Goal: Information Seeking & Learning: Learn about a topic

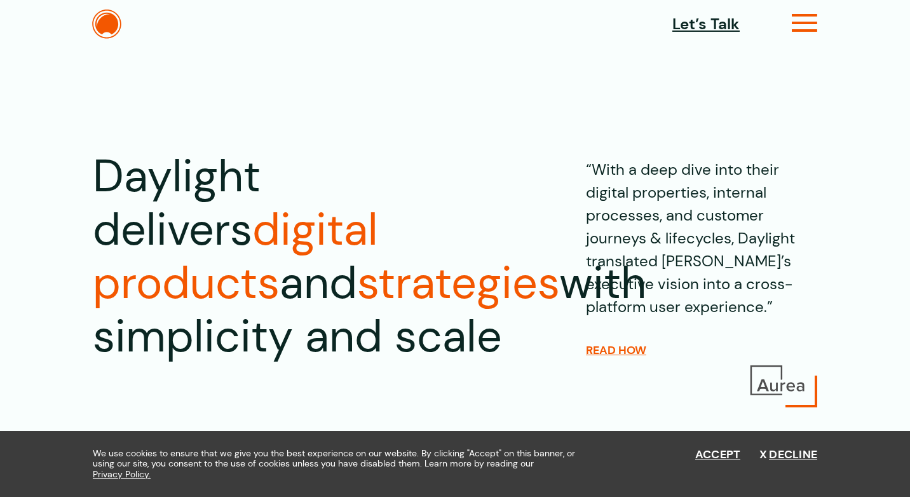
click at [802, 22] on icon at bounding box center [804, 28] width 26 height 13
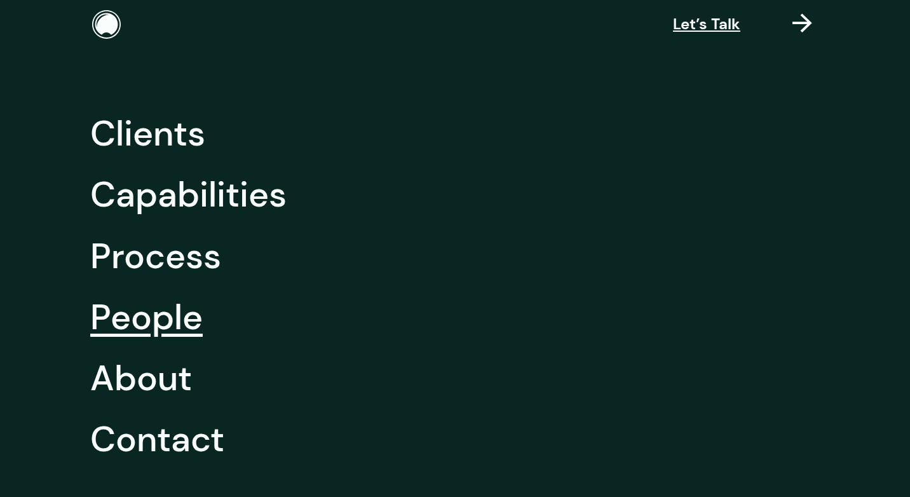
click at [165, 339] on link "People" at bounding box center [146, 316] width 112 height 61
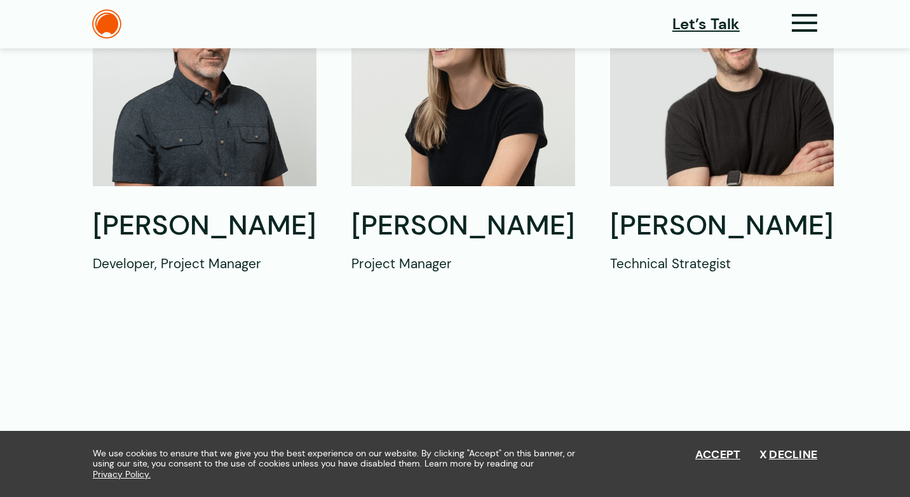
scroll to position [1133, 0]
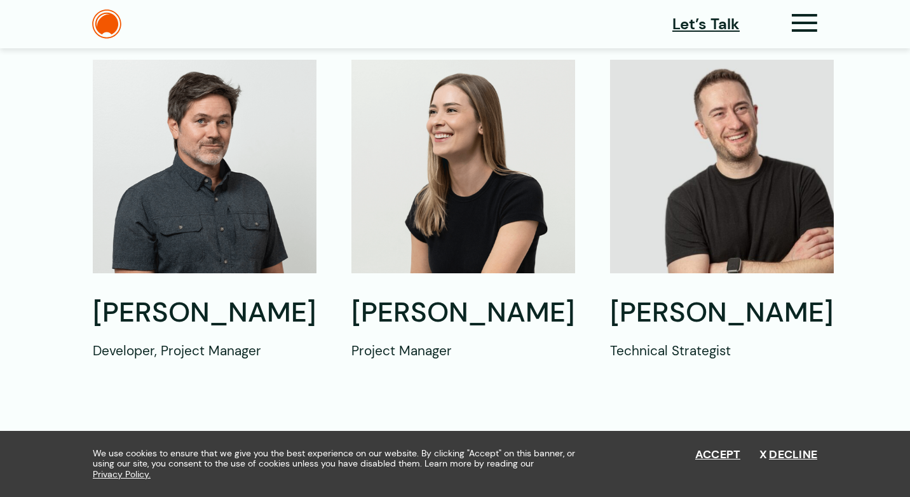
click at [478, 166] on img at bounding box center [463, 166] width 224 height 213
click at [731, 175] on img at bounding box center [722, 166] width 224 height 213
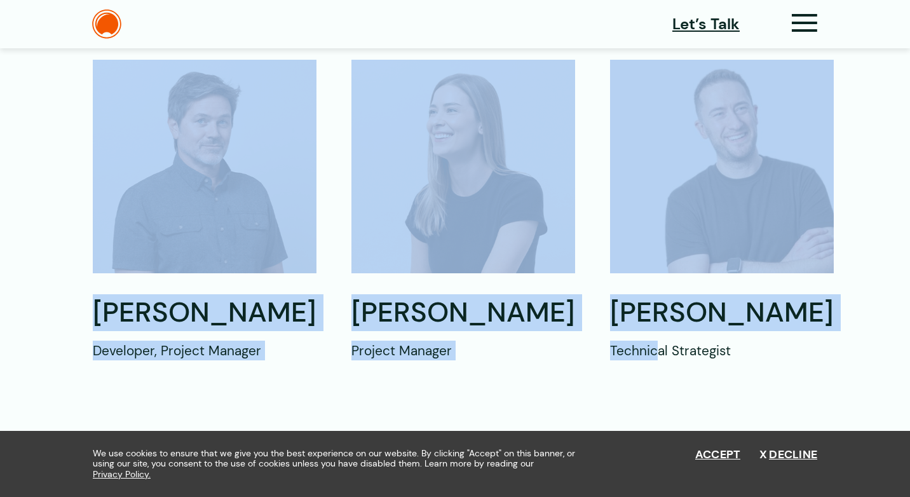
drag, startPoint x: 313, startPoint y: 60, endPoint x: 649, endPoint y: 366, distance: 454.1
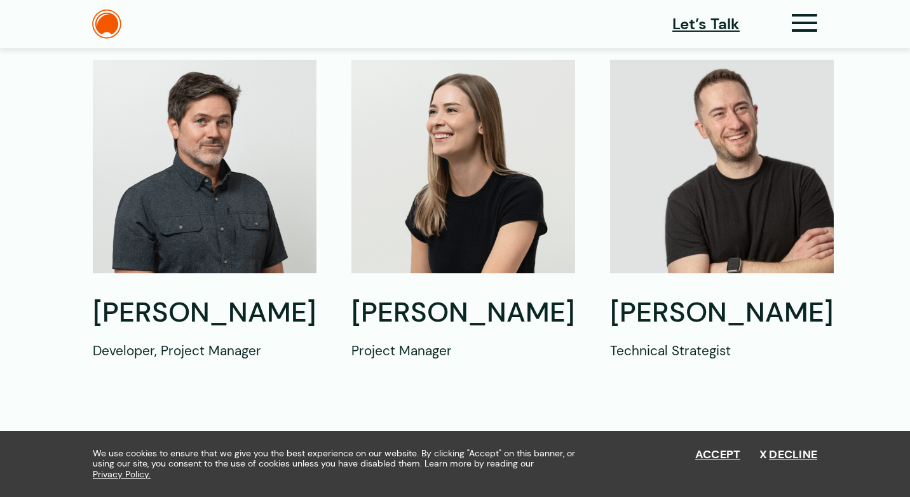
click at [727, 360] on p "Technical Strategist" at bounding box center [722, 350] width 224 height 20
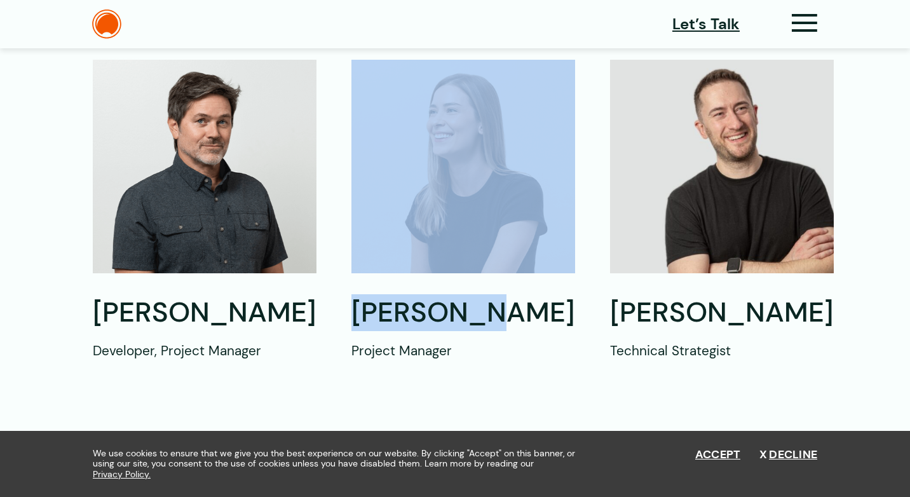
drag, startPoint x: 515, startPoint y: 347, endPoint x: 472, endPoint y: 158, distance: 194.0
click at [472, 158] on div "[PERSON_NAME] Project Manager" at bounding box center [463, 210] width 224 height 300
click at [466, 105] on img at bounding box center [463, 166] width 224 height 213
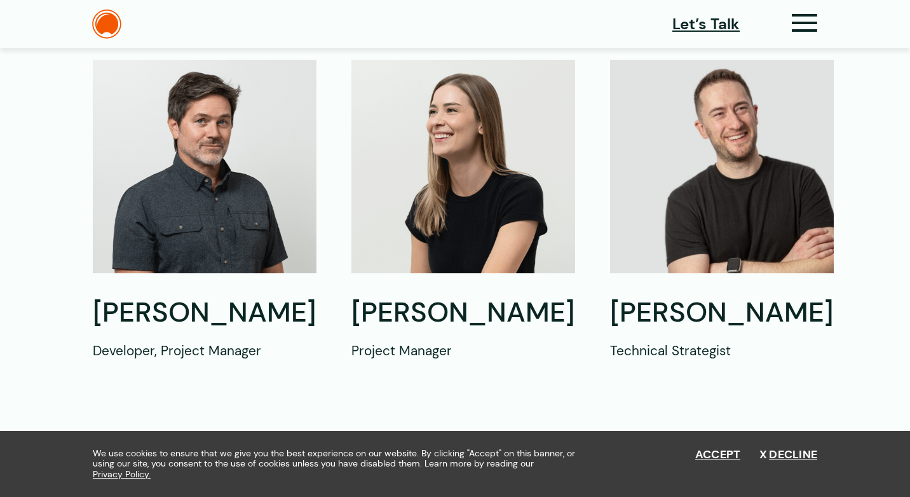
click at [509, 360] on p "Project Manager" at bounding box center [463, 350] width 224 height 20
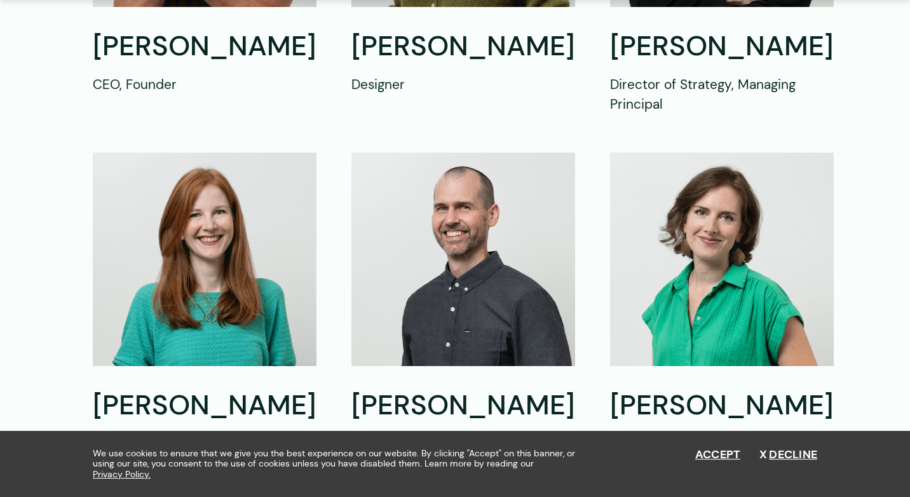
scroll to position [837, 0]
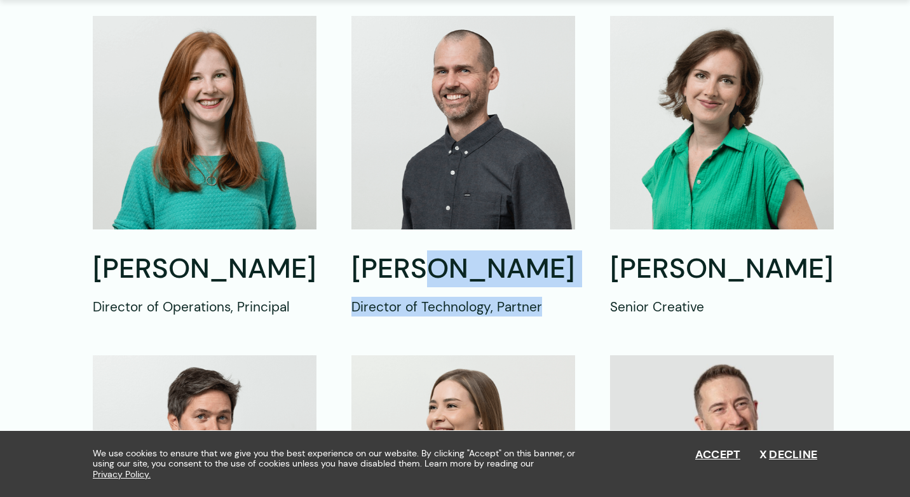
drag, startPoint x: 539, startPoint y: 349, endPoint x: 523, endPoint y: 255, distance: 94.7
click at [523, 255] on div "[PERSON_NAME] CEO, Founder [PERSON_NAME] Designer [PERSON_NAME] Director of Str…" at bounding box center [455, 156] width 724 height 999
click at [523, 255] on h2 "[PERSON_NAME]" at bounding box center [463, 269] width 224 height 36
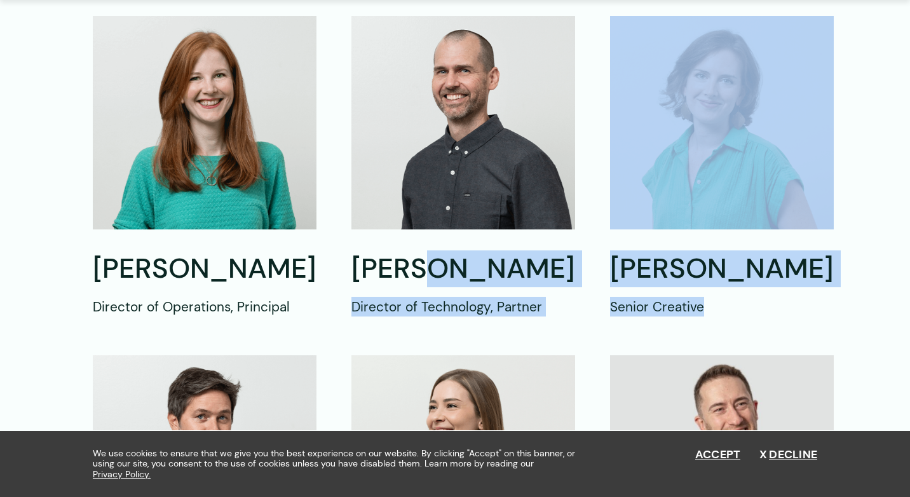
drag, startPoint x: 504, startPoint y: 242, endPoint x: 623, endPoint y: 356, distance: 164.9
click at [623, 356] on div "[PERSON_NAME] CEO, Founder [PERSON_NAME] Designer [PERSON_NAME] Director of Str…" at bounding box center [455, 156] width 724 height 999
click at [622, 356] on div "[PERSON_NAME] CEO, Founder [PERSON_NAME] Designer [PERSON_NAME] Director of Str…" at bounding box center [455, 156] width 724 height 999
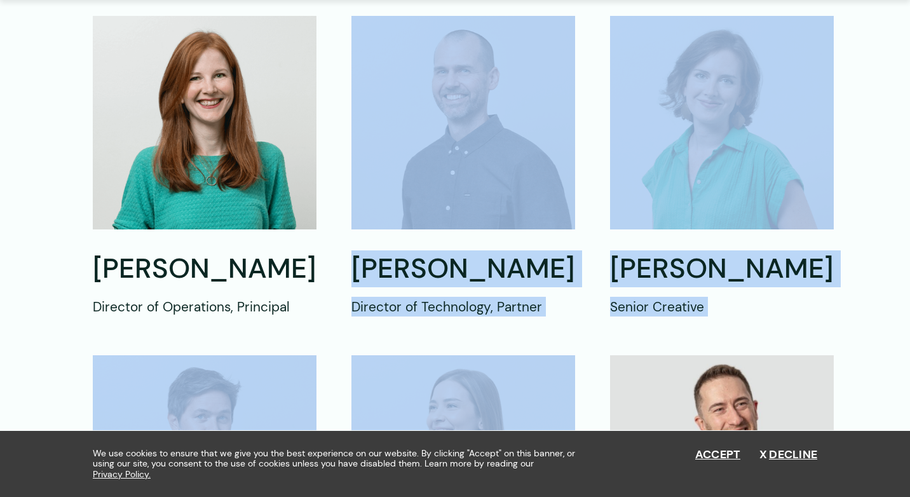
drag, startPoint x: 620, startPoint y: 364, endPoint x: 419, endPoint y: 170, distance: 279.0
click at [420, 170] on div "[PERSON_NAME] CEO, Founder [PERSON_NAME] Designer [PERSON_NAME] Director of Str…" at bounding box center [455, 156] width 724 height 999
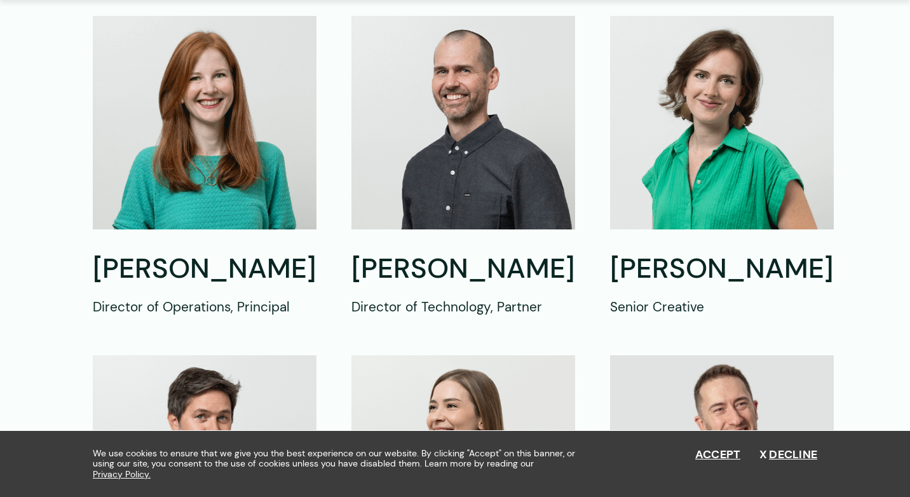
click at [435, 251] on h2 "[PERSON_NAME]" at bounding box center [463, 269] width 224 height 36
click at [475, 178] on img at bounding box center [463, 122] width 224 height 213
click at [220, 81] on img at bounding box center [205, 122] width 224 height 213
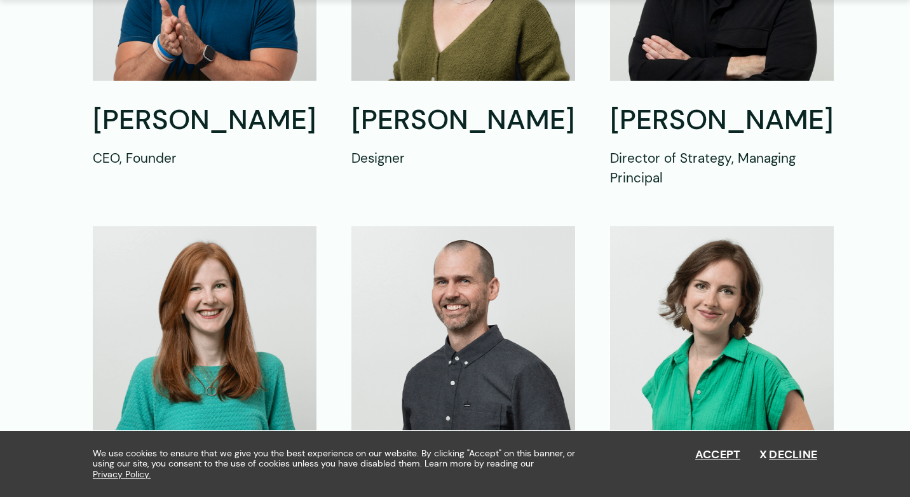
scroll to position [799, 0]
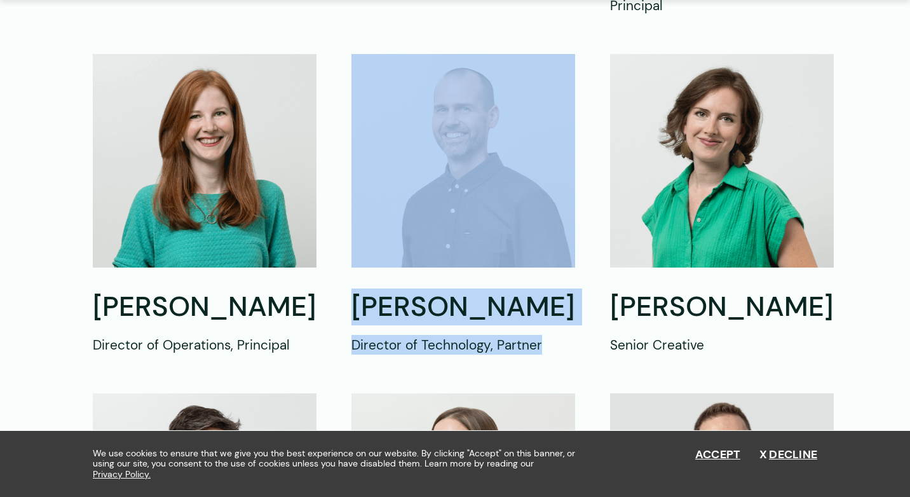
drag, startPoint x: 838, startPoint y: 207, endPoint x: 430, endPoint y: 39, distance: 441.8
click at [430, 39] on section "[PERSON_NAME] CEO, Founder [PERSON_NAME] Designer [PERSON_NAME] Director of Str…" at bounding box center [455, 194] width 910 height 999
click at [614, 135] on img at bounding box center [722, 160] width 224 height 213
click at [610, 152] on img at bounding box center [722, 160] width 224 height 213
click at [586, 152] on div "[PERSON_NAME] CEO, Founder [PERSON_NAME] Designer [PERSON_NAME] Director of Str…" at bounding box center [455, 194] width 724 height 999
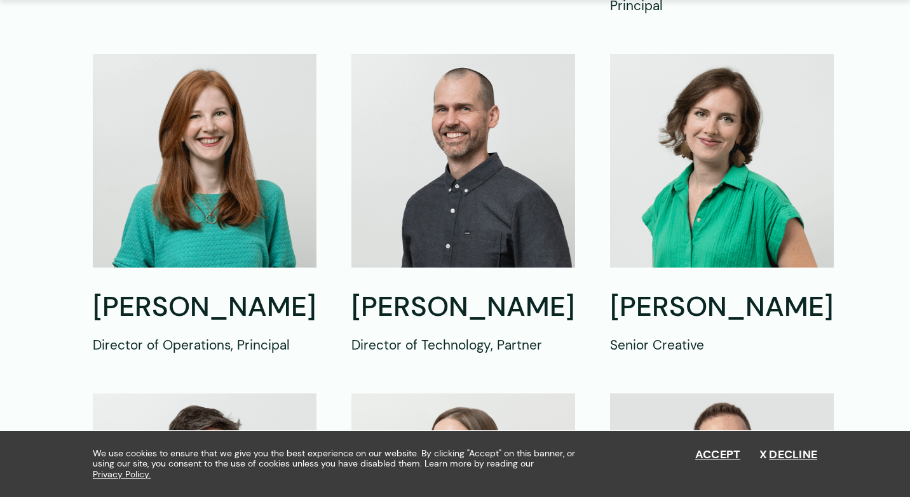
click at [644, 157] on img at bounding box center [722, 160] width 224 height 213
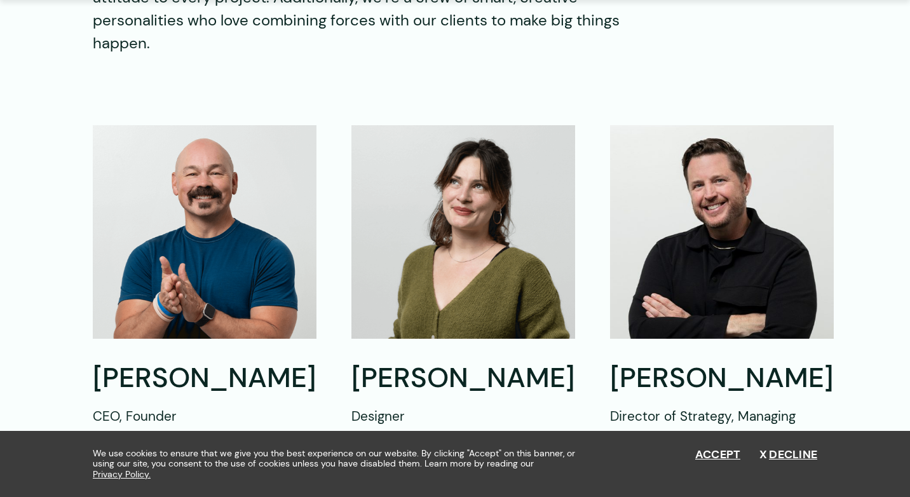
scroll to position [414, 0]
